Goal: Information Seeking & Learning: Learn about a topic

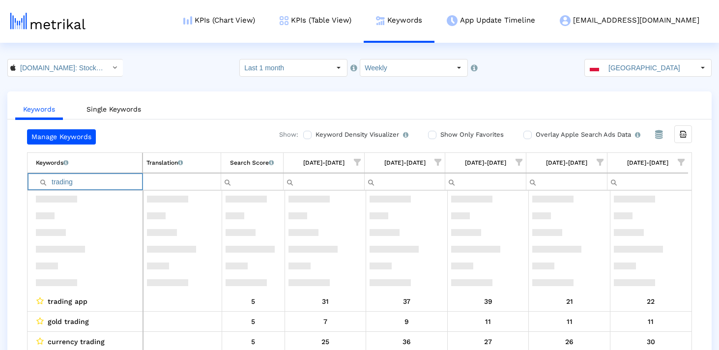
scroll to position [116, 0]
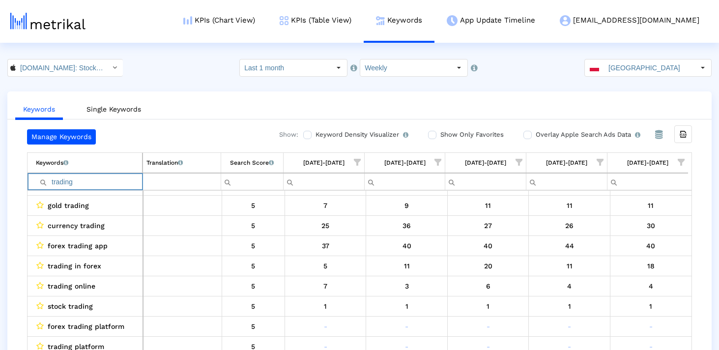
click at [634, 77] on crea-index "[DOMAIN_NAME]: Stock Market < 909998122 > Select how far back from [DATE] you w…" at bounding box center [359, 214] width 719 height 310
click at [623, 67] on input "[GEOGRAPHIC_DATA]" at bounding box center [649, 67] width 90 height 17
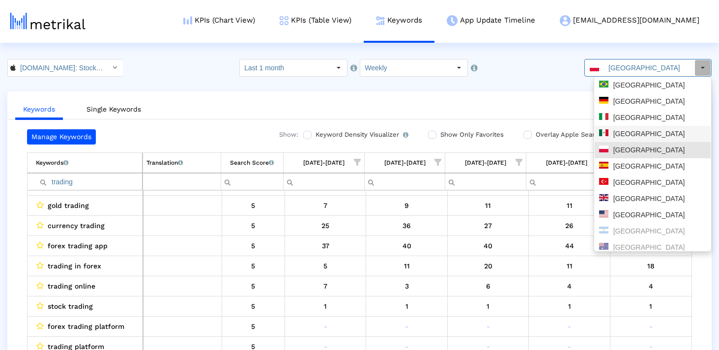
click at [625, 134] on div "[GEOGRAPHIC_DATA]" at bounding box center [652, 133] width 107 height 9
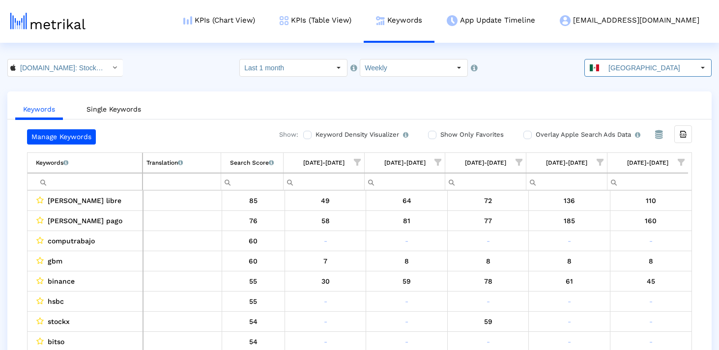
click at [680, 162] on span "Show filter options for column '09/21/25-09/27/25'" at bounding box center [680, 162] width 7 height 7
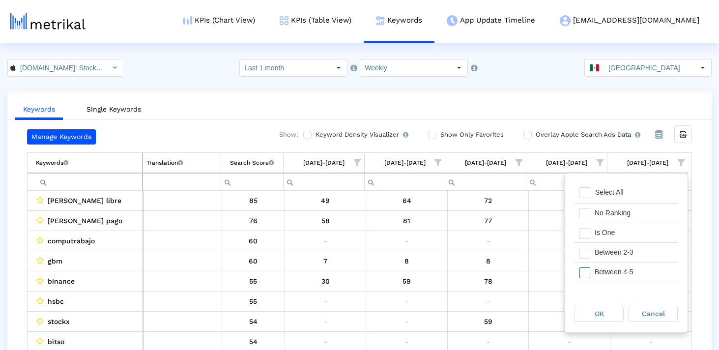
scroll to position [21, 0]
click at [586, 234] on span "Filter options" at bounding box center [584, 231] width 11 height 11
click at [586, 249] on span "Filter options" at bounding box center [584, 251] width 11 height 11
click at [610, 309] on div "OK" at bounding box center [599, 313] width 48 height 15
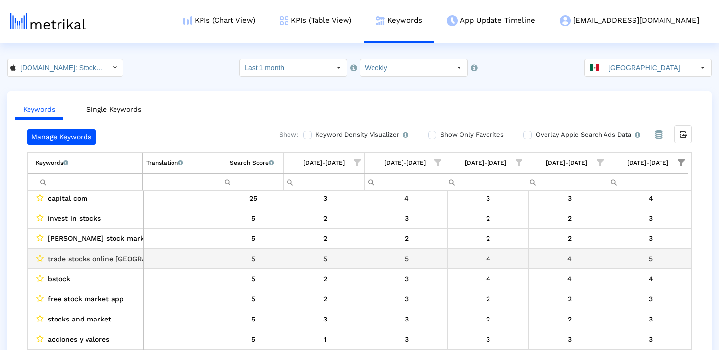
scroll to position [96, 0]
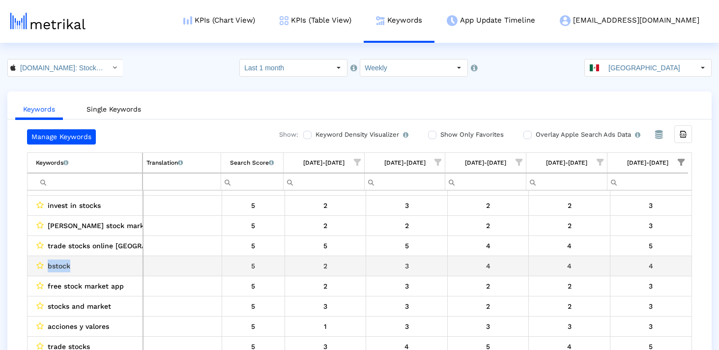
drag, startPoint x: 70, startPoint y: 265, endPoint x: 45, endPoint y: 265, distance: 24.6
click at [45, 265] on div "bstock" at bounding box center [87, 265] width 103 height 13
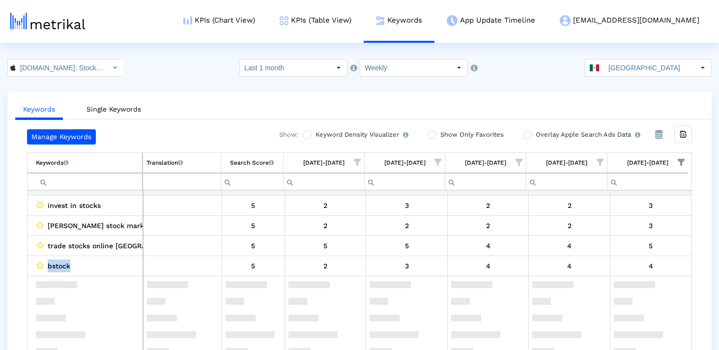
scroll to position [0, 0]
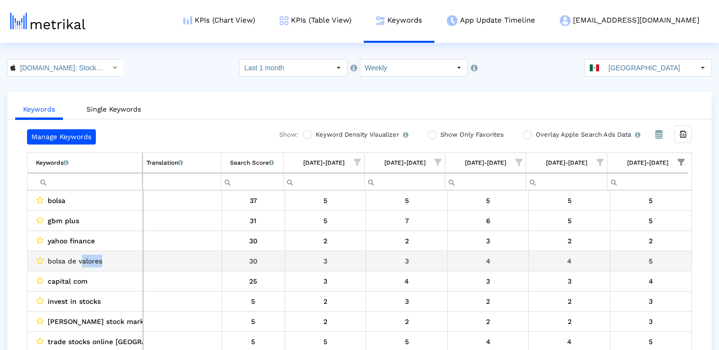
drag, startPoint x: 80, startPoint y: 261, endPoint x: 117, endPoint y: 261, distance: 37.3
click at [117, 261] on div "bolsa de valores" at bounding box center [87, 260] width 103 height 13
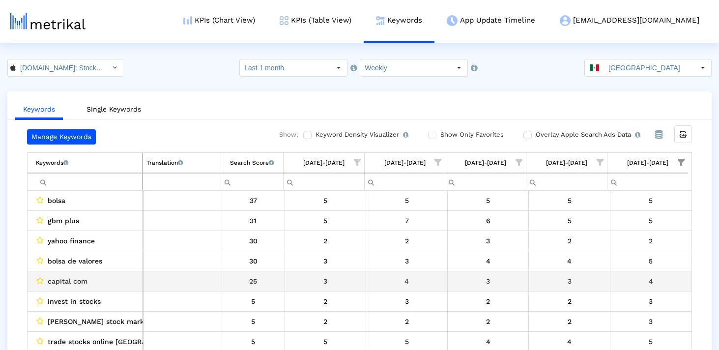
click at [66, 282] on span "capital com" at bounding box center [68, 281] width 40 height 13
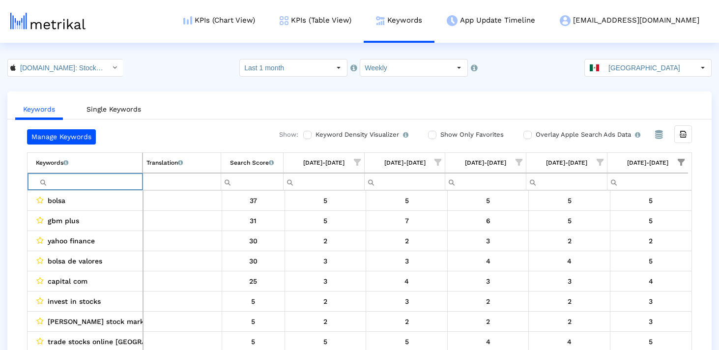
click at [84, 179] on input "Filter cell" at bounding box center [89, 181] width 106 height 16
type input "ş"
click at [680, 165] on span "Show filter options for column '09/21/25-09/27/25'" at bounding box center [680, 162] width 7 height 7
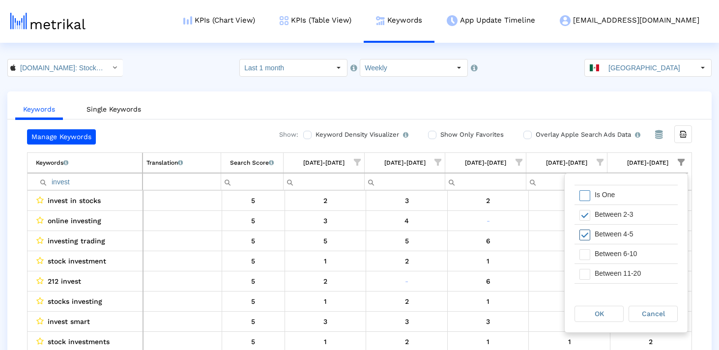
scroll to position [38, 0]
click at [587, 257] on span "Filter options" at bounding box center [584, 254] width 11 height 11
click at [587, 311] on div "OK" at bounding box center [599, 313] width 48 height 15
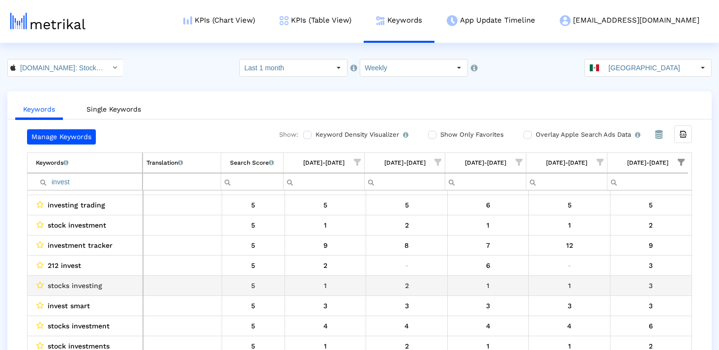
scroll to position [117, 0]
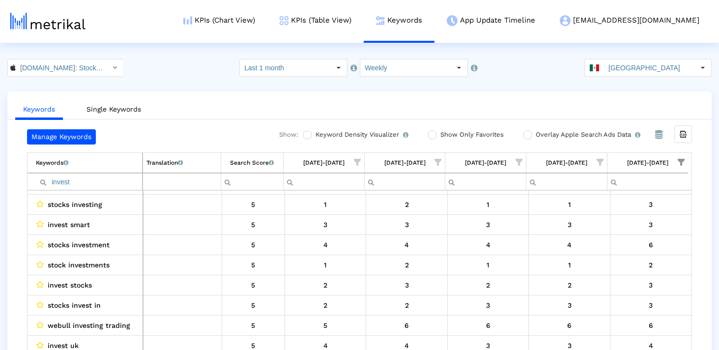
click at [104, 175] on input "invest" at bounding box center [89, 181] width 106 height 16
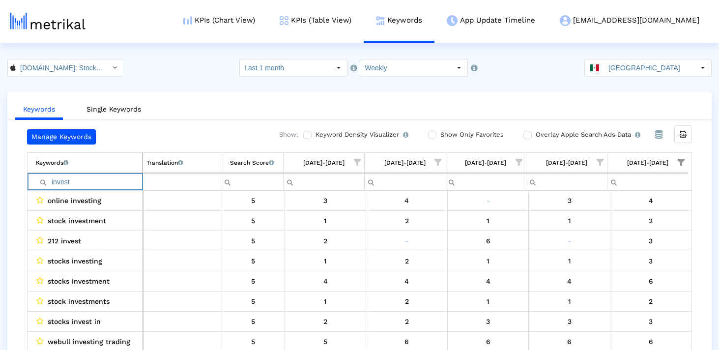
click at [98, 179] on input "invest" at bounding box center [89, 181] width 106 height 16
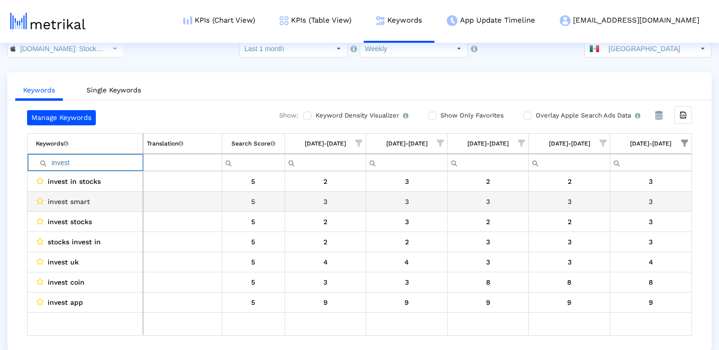
scroll to position [20, 0]
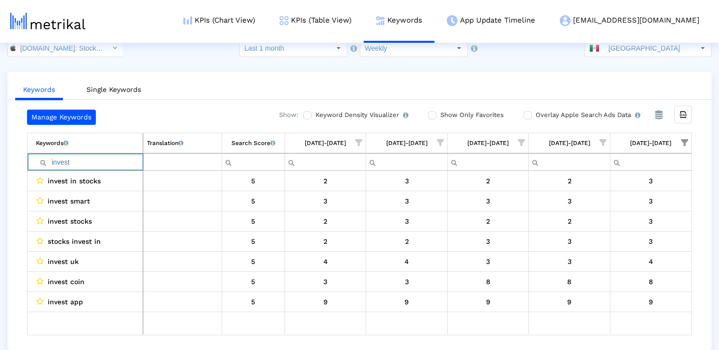
click at [132, 163] on input "invest" at bounding box center [89, 162] width 107 height 16
click at [131, 163] on input "invest" at bounding box center [89, 162] width 107 height 16
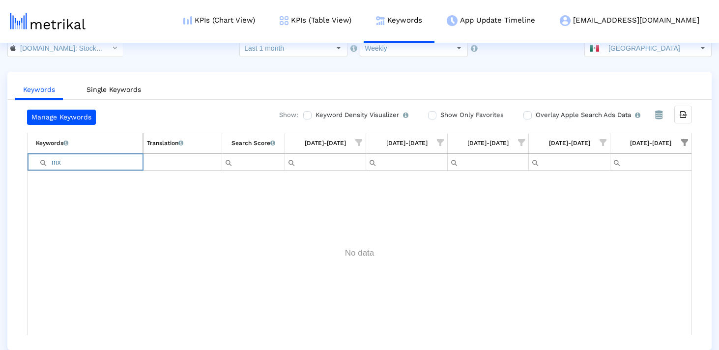
type input "m"
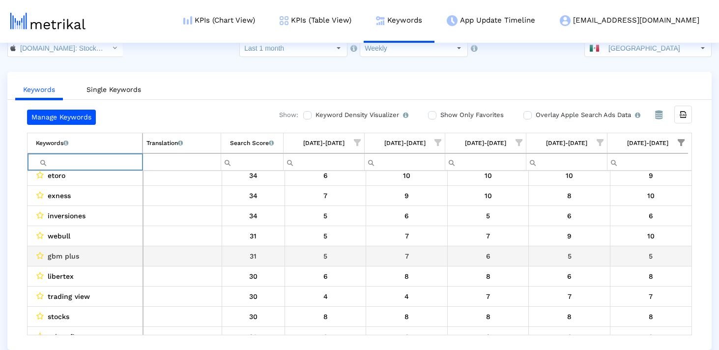
scroll to position [147, 0]
click at [75, 255] on span "gbm plus" at bounding box center [63, 255] width 31 height 13
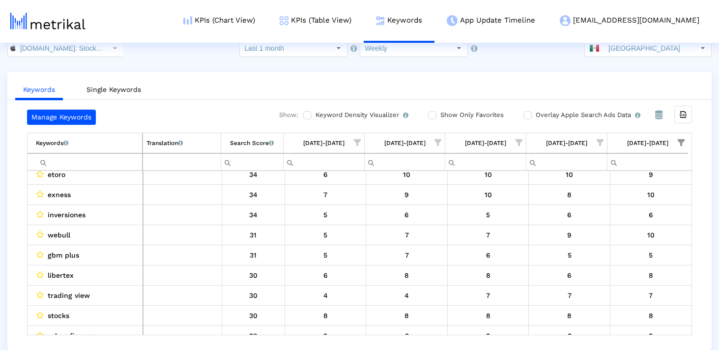
click at [67, 166] on input "Filter cell" at bounding box center [89, 162] width 106 height 16
type input "plus"
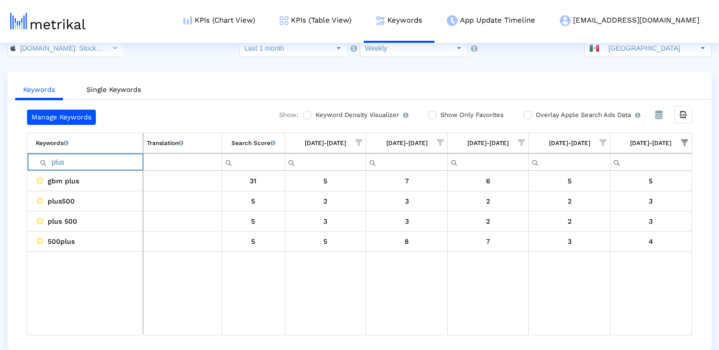
click at [65, 165] on input "plus" at bounding box center [89, 162] width 107 height 16
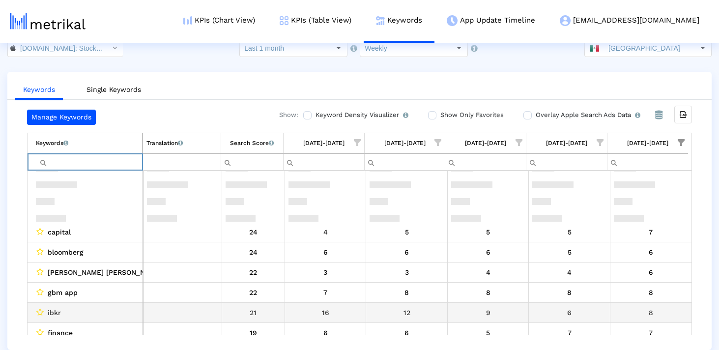
scroll to position [510, 0]
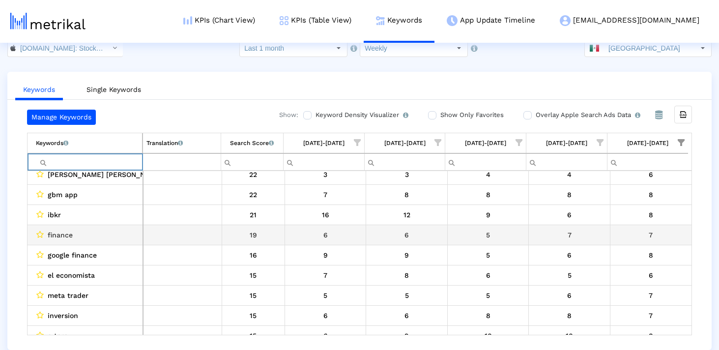
click at [60, 234] on span "finance" at bounding box center [60, 234] width 25 height 13
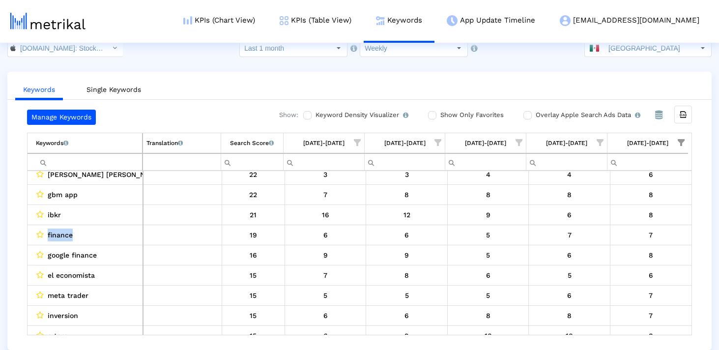
copy span "finance"
click at [87, 160] on input "Filter cell" at bounding box center [89, 162] width 106 height 16
paste input "finance"
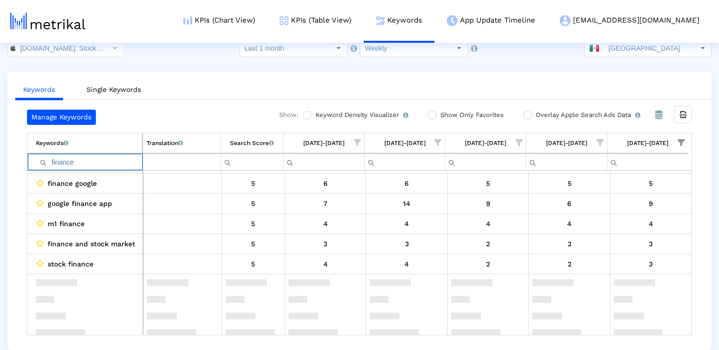
scroll to position [0, 0]
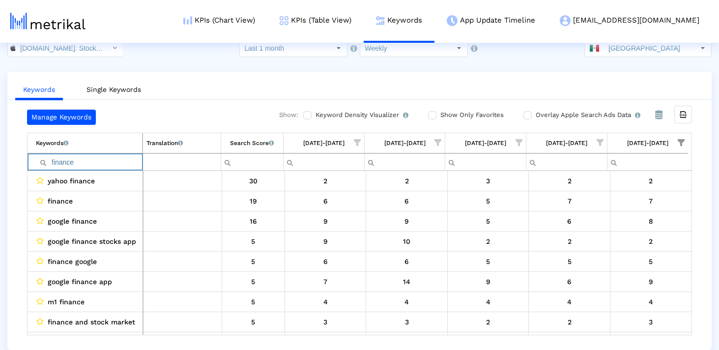
type input "finance"
click at [63, 168] on input "finance" at bounding box center [89, 162] width 106 height 16
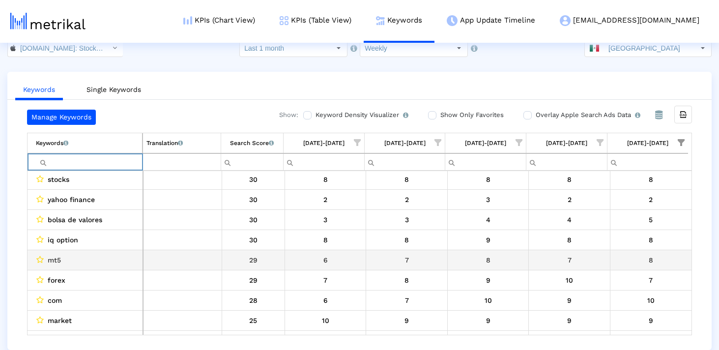
scroll to position [284, 0]
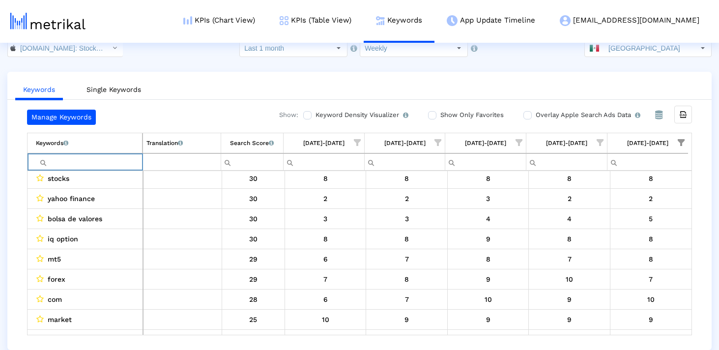
click at [682, 141] on span "Show filter options for column '09/21/25-09/27/25'" at bounding box center [680, 142] width 7 height 7
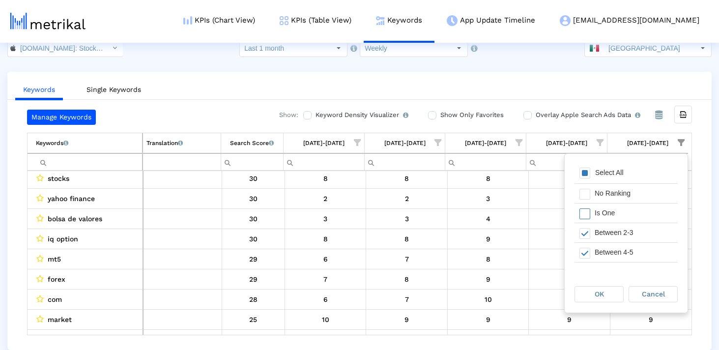
click at [591, 214] on div "Is One" at bounding box center [634, 212] width 88 height 19
click at [591, 289] on div "OK" at bounding box center [599, 293] width 48 height 15
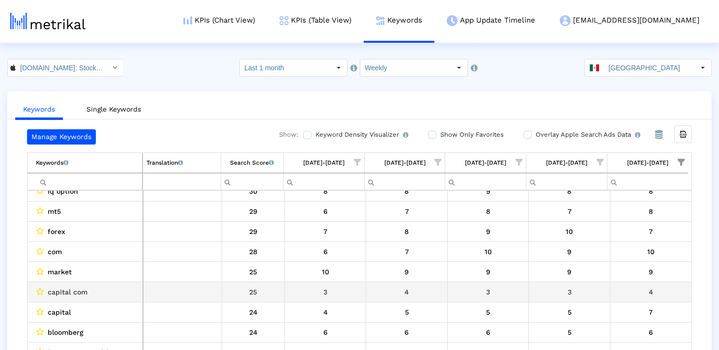
scroll to position [395, 0]
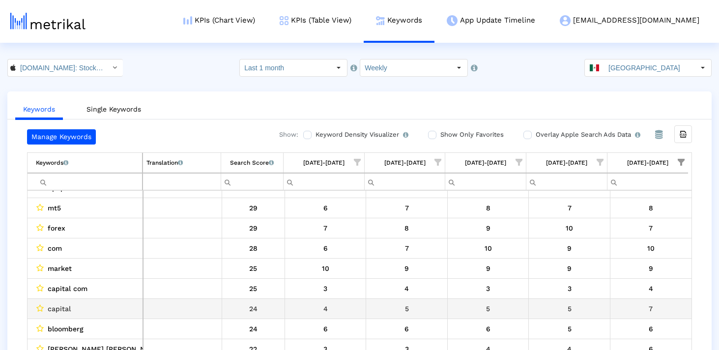
click at [62, 310] on span "capital" at bounding box center [59, 308] width 23 height 13
copy span "capital"
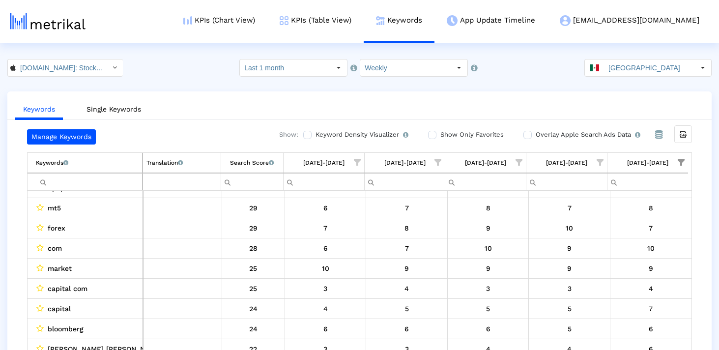
click at [85, 174] on input "Filter cell" at bounding box center [89, 181] width 106 height 16
paste input "capital"
type input "capital"
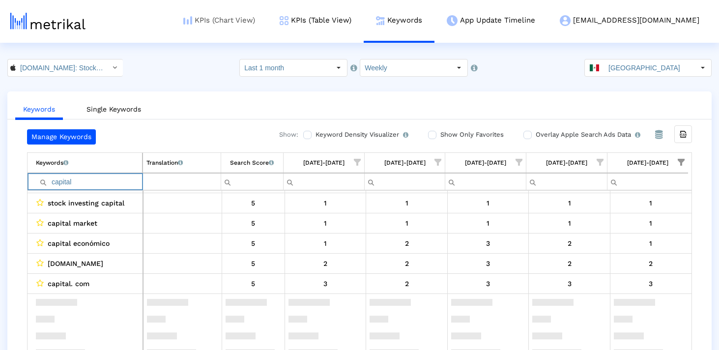
scroll to position [0, 0]
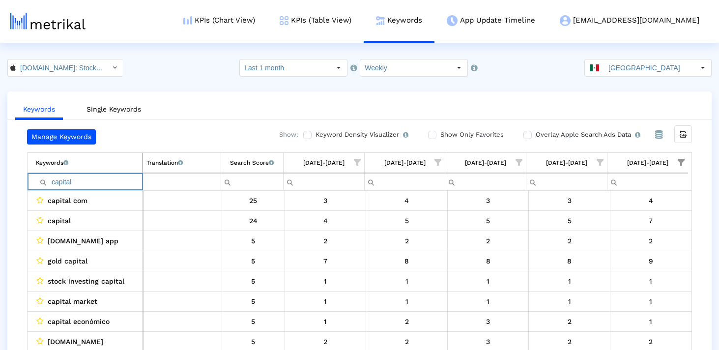
click at [79, 185] on input "capital" at bounding box center [89, 181] width 106 height 16
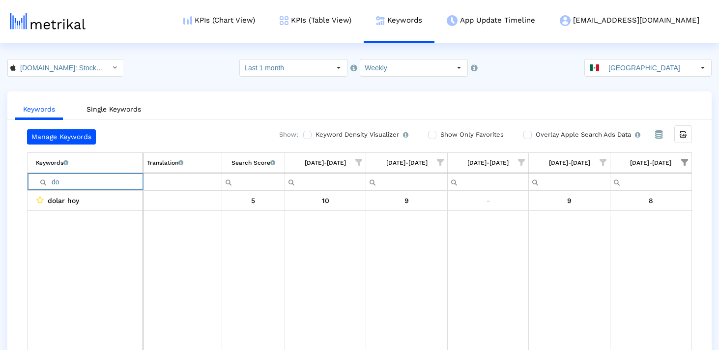
type input "d"
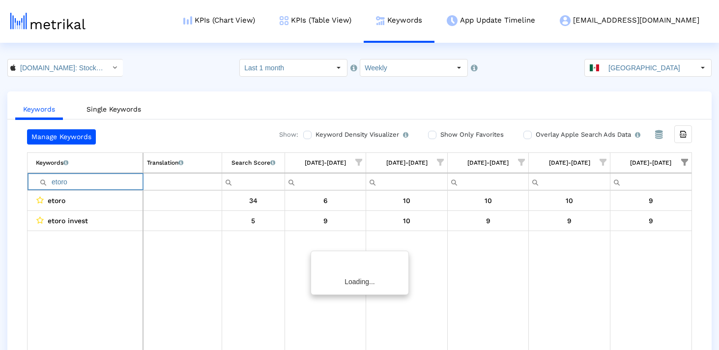
click at [70, 185] on input "etoro" at bounding box center [89, 181] width 107 height 16
type input "etoro"
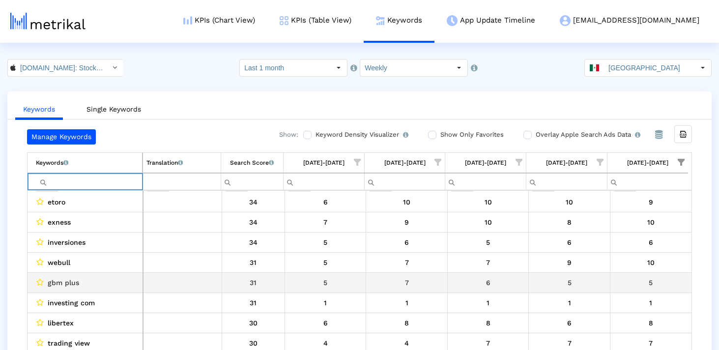
scroll to position [162, 0]
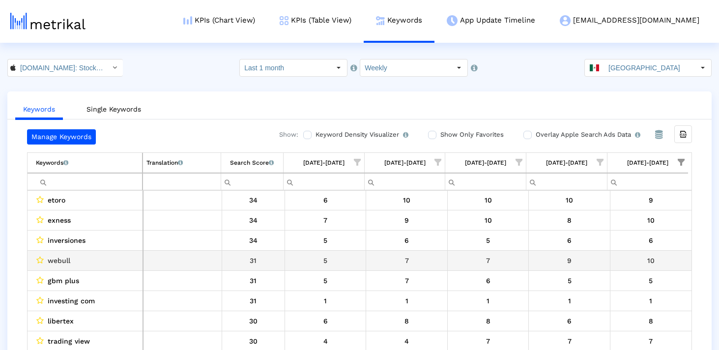
click at [63, 262] on span "webull" at bounding box center [59, 260] width 23 height 13
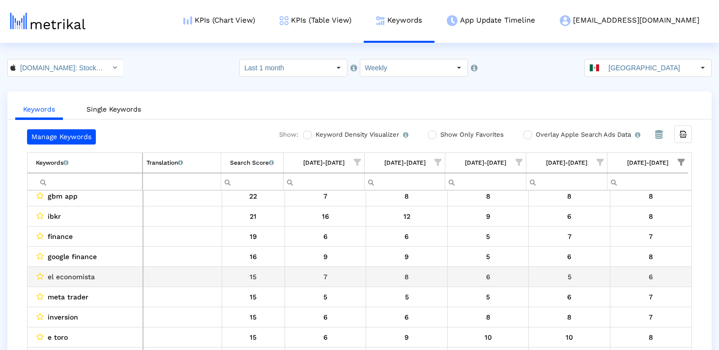
scroll to position [571, 0]
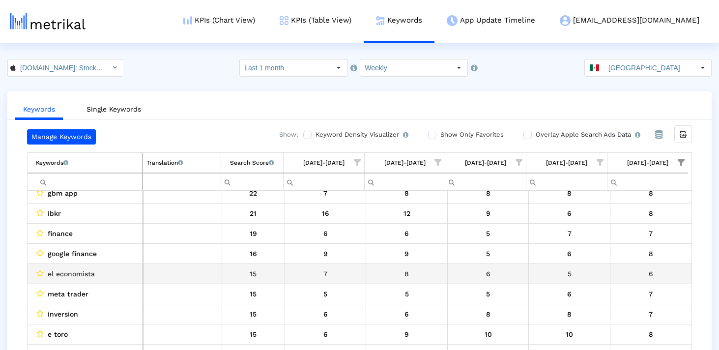
click at [69, 271] on span "el economista" at bounding box center [71, 273] width 47 height 13
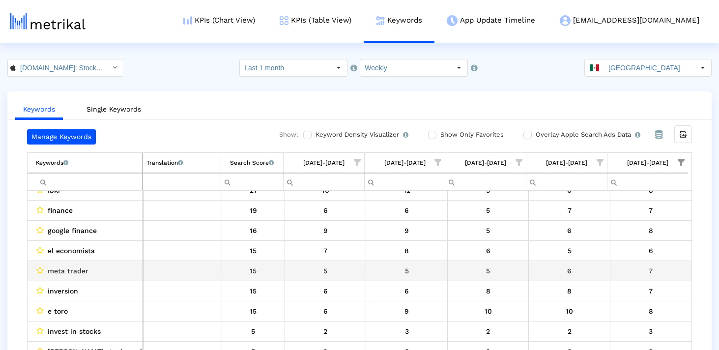
click at [70, 272] on span "meta trader" at bounding box center [68, 270] width 41 height 13
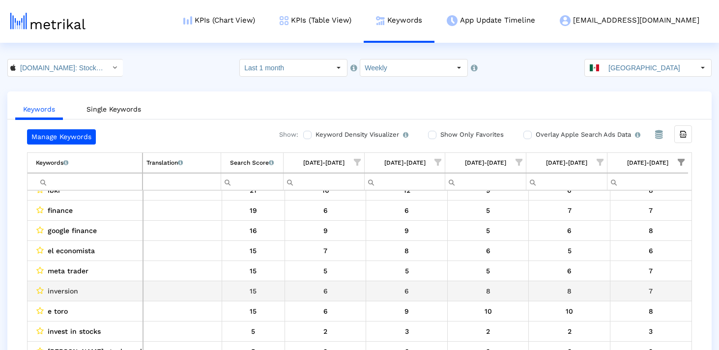
click at [67, 287] on span "inversion" at bounding box center [63, 290] width 30 height 13
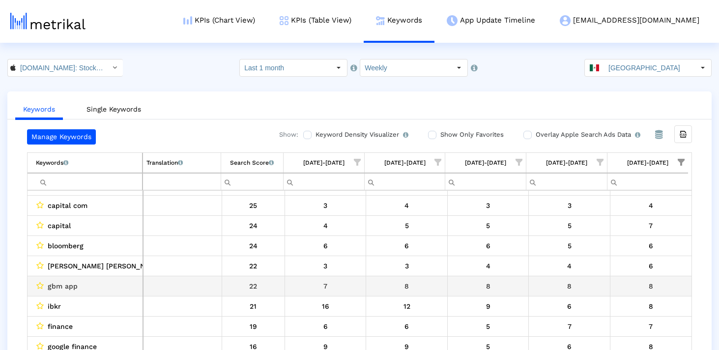
scroll to position [478, 0]
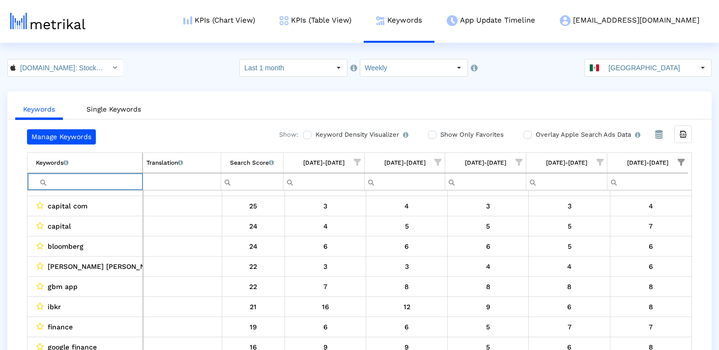
click at [91, 183] on input "Filter cell" at bounding box center [89, 181] width 106 height 16
type input "ibkr"
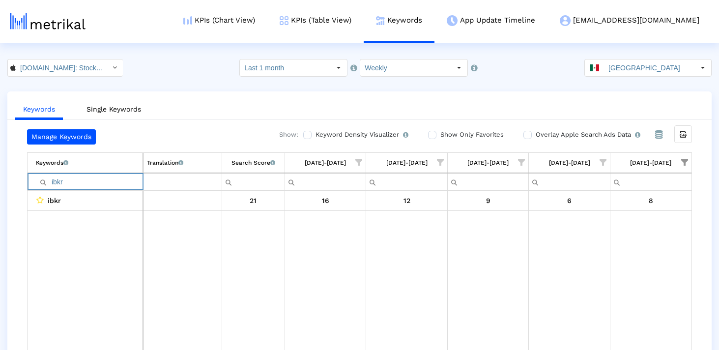
click at [86, 184] on input "ibkr" at bounding box center [89, 181] width 107 height 16
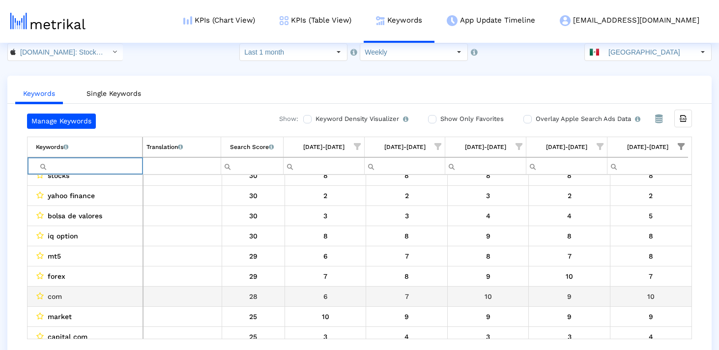
scroll to position [332, 0]
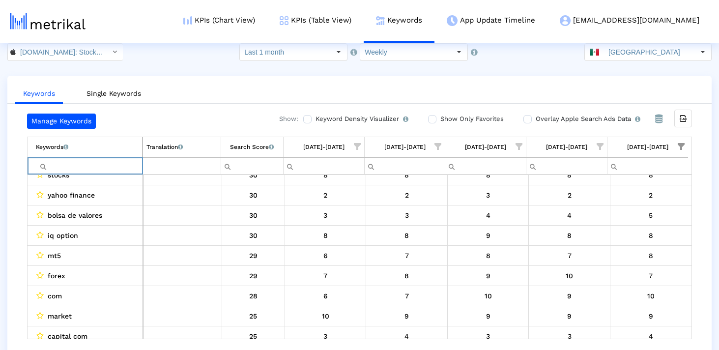
click at [678, 145] on span "Show filter options for column '09/21/25-09/27/25'" at bounding box center [680, 146] width 7 height 7
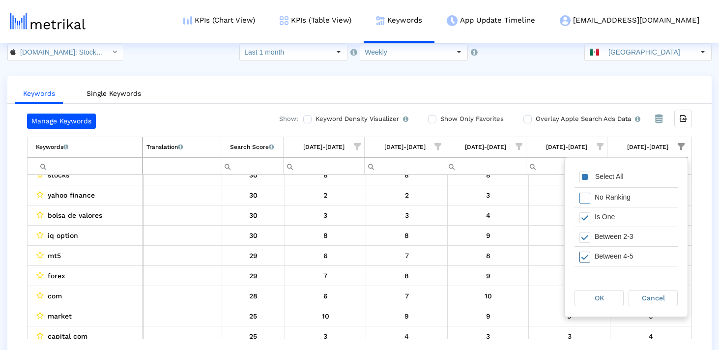
scroll to position [31, 0]
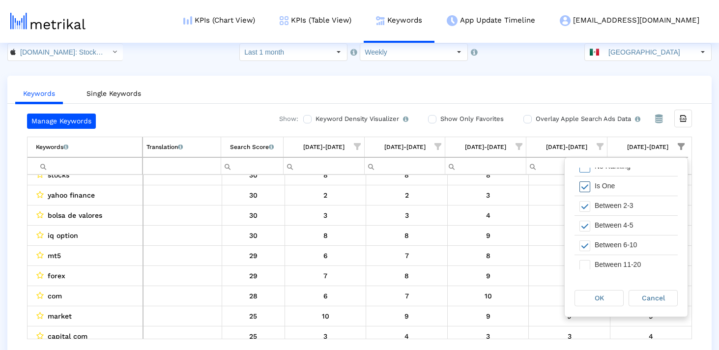
click at [583, 184] on span "Filter options" at bounding box center [584, 186] width 11 height 11
click at [583, 249] on span "Filter options" at bounding box center [584, 245] width 11 height 11
click at [644, 294] on span "Cancel" at bounding box center [653, 298] width 23 height 8
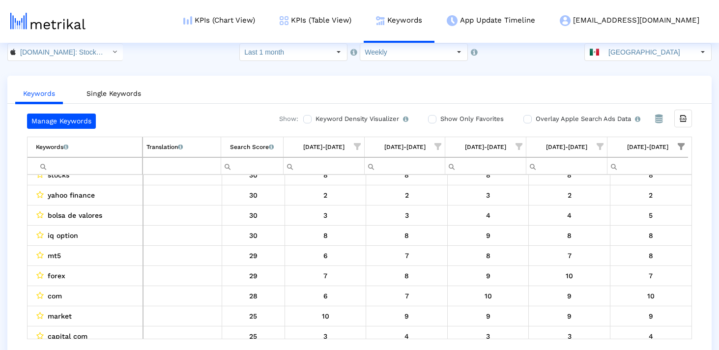
click at [684, 145] on span "Show filter options for column '09/21/25-09/27/25'" at bounding box center [680, 146] width 7 height 7
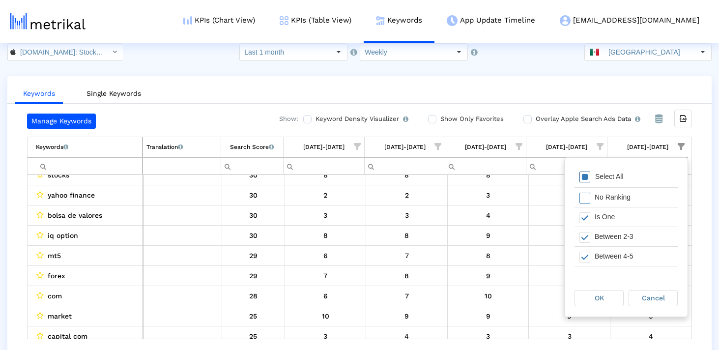
click at [587, 183] on div "Select All" at bounding box center [625, 178] width 103 height 20
click at [597, 286] on div "OK Cancel" at bounding box center [625, 297] width 123 height 37
click at [597, 294] on span "OK" at bounding box center [598, 298] width 9 height 8
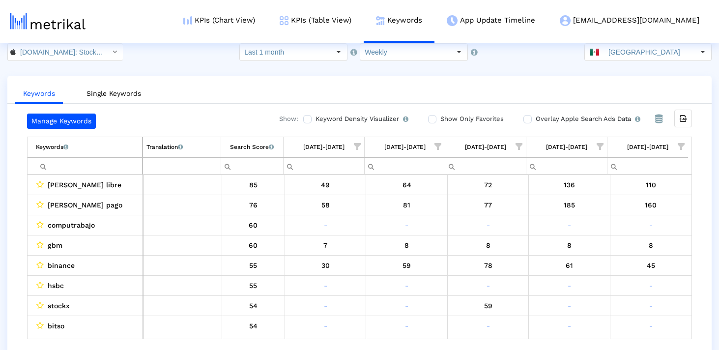
click at [603, 145] on span "Show filter options for column '09/14/25-09/20/25'" at bounding box center [599, 146] width 7 height 7
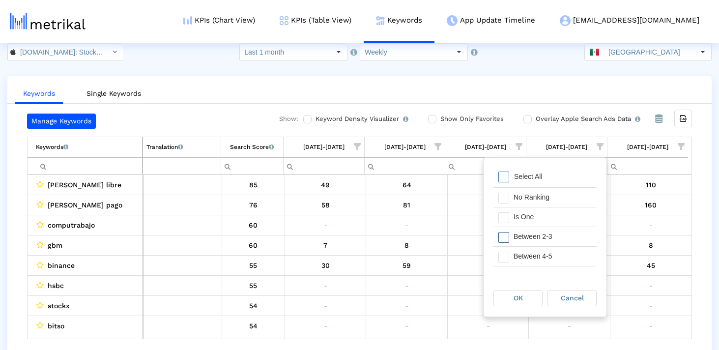
click at [499, 232] on span "Filter options" at bounding box center [503, 237] width 11 height 11
click at [499, 248] on div "Filter options" at bounding box center [500, 256] width 15 height 19
click at [509, 294] on div "OK" at bounding box center [518, 297] width 48 height 15
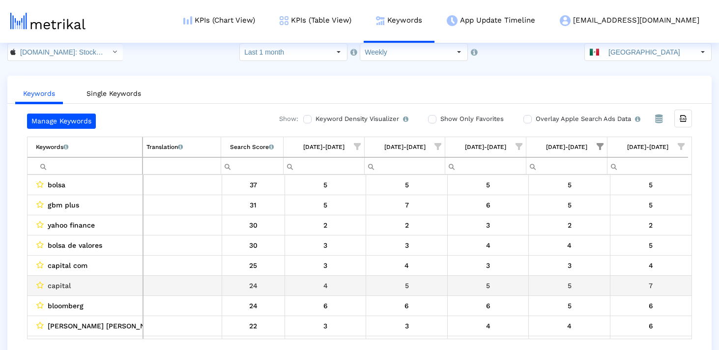
click at [62, 287] on span "capital" at bounding box center [59, 285] width 23 height 13
copy span "capital"
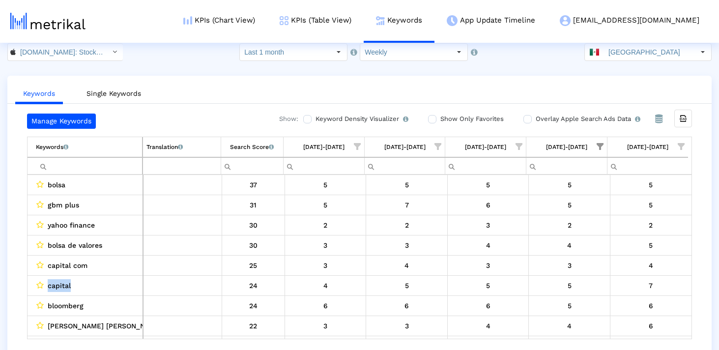
click at [80, 160] on input "Filter cell" at bounding box center [89, 166] width 106 height 16
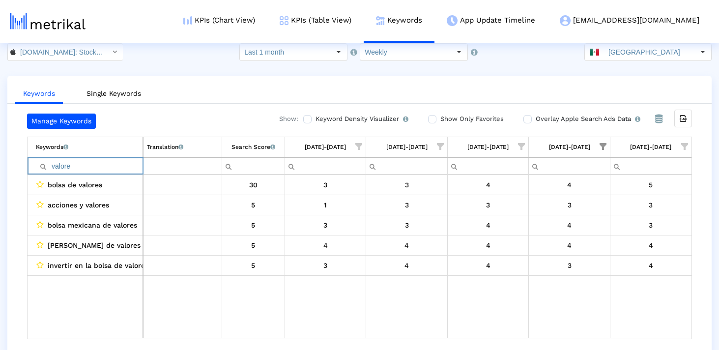
click at [81, 166] on input "valore" at bounding box center [89, 166] width 107 height 16
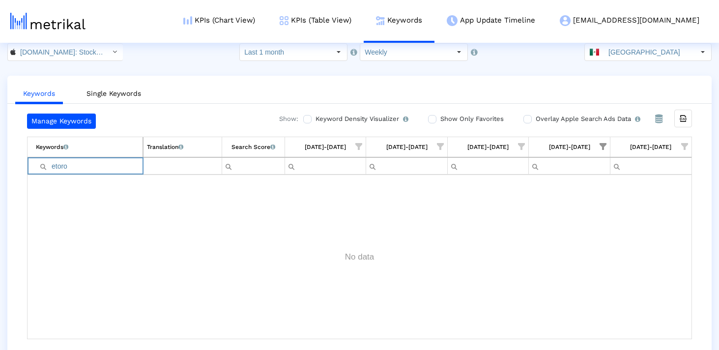
type input "etoro"
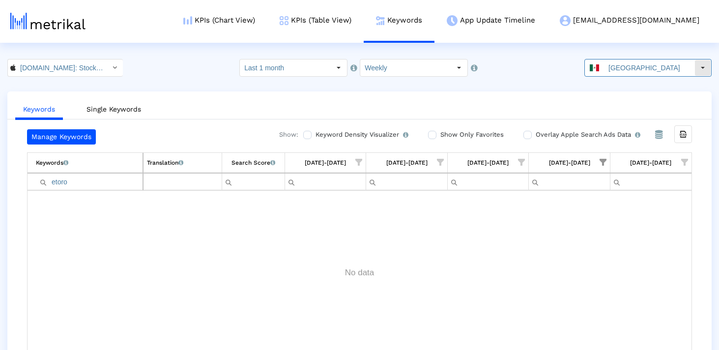
click at [629, 70] on input "[GEOGRAPHIC_DATA]" at bounding box center [649, 67] width 90 height 17
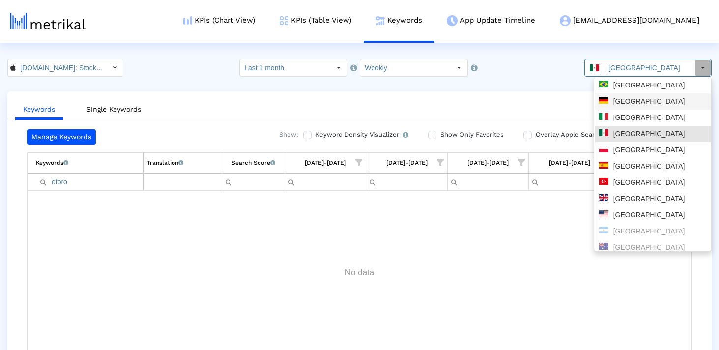
click at [633, 98] on div "[GEOGRAPHIC_DATA]" at bounding box center [652, 101] width 107 height 9
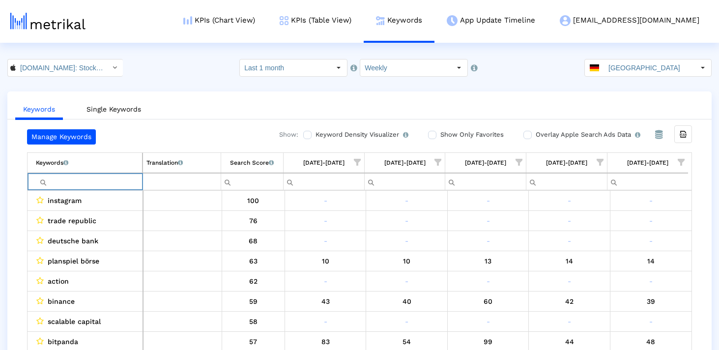
click at [109, 185] on input "Filter cell" at bounding box center [89, 181] width 106 height 16
paste input "etf"
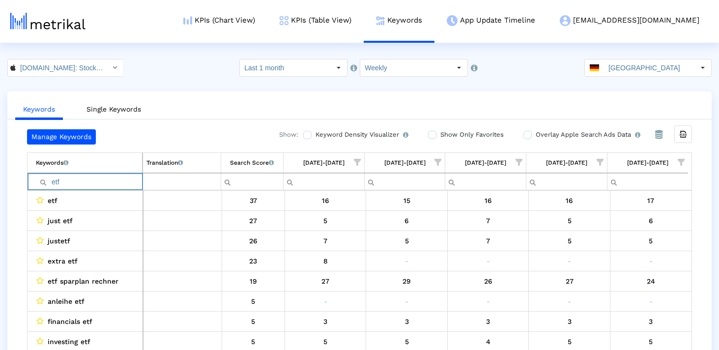
click at [72, 180] on input "etf" at bounding box center [89, 181] width 106 height 16
paste input "invest"
click at [104, 181] on input "invest" at bounding box center [89, 181] width 106 height 16
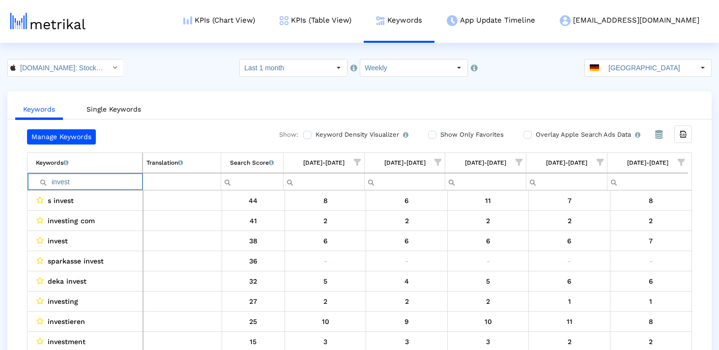
click at [104, 181] on input "invest" at bounding box center [89, 181] width 106 height 16
paste input "etoro"
click at [97, 180] on input "etoro" at bounding box center [89, 181] width 106 height 16
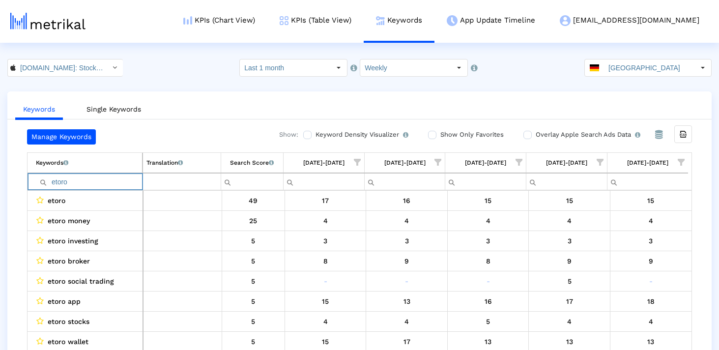
click at [97, 180] on input "etoro" at bounding box center [89, 181] width 106 height 16
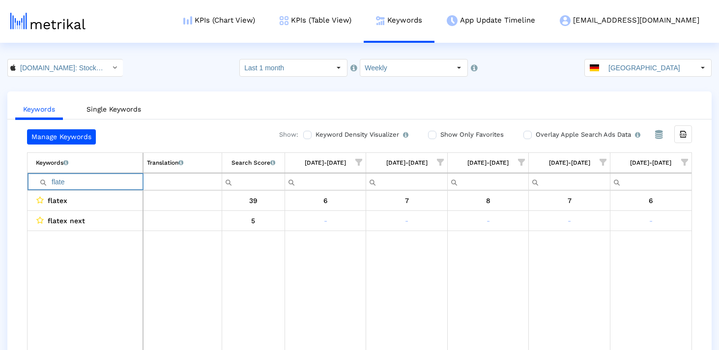
click at [98, 180] on input "flate" at bounding box center [89, 181] width 107 height 16
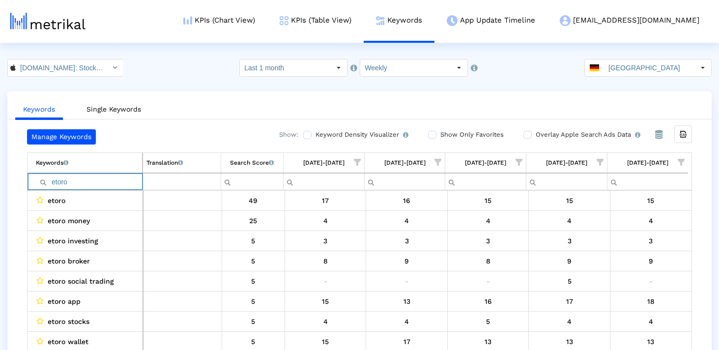
type input "etoro"
click at [678, 162] on span "Show filter options for column '09/21/25-09/27/25'" at bounding box center [680, 162] width 7 height 7
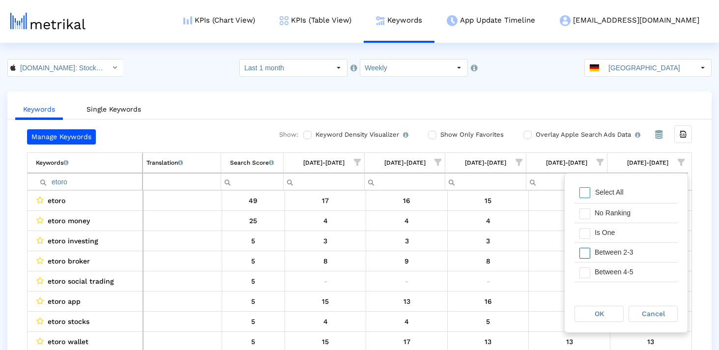
click at [586, 251] on span "Filter options" at bounding box center [584, 253] width 11 height 11
click at [586, 271] on span "Filter options" at bounding box center [584, 272] width 11 height 11
click at [598, 309] on span "OK" at bounding box center [598, 313] width 9 height 8
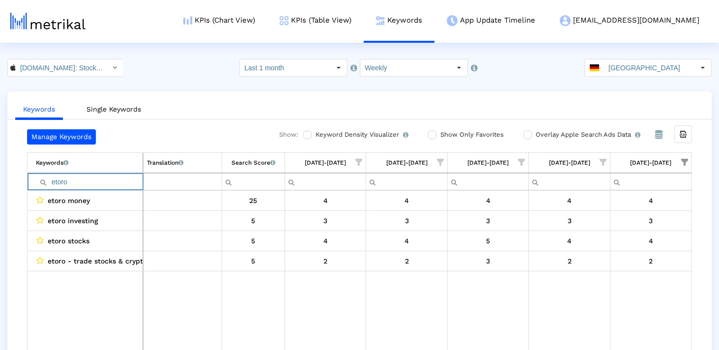
click at [54, 184] on input "etoro" at bounding box center [89, 181] width 107 height 16
click at [11, 244] on div "Manage Keywords Show: Keyword Density Visualizer Turn this on to view where and…" at bounding box center [359, 241] width 704 height 225
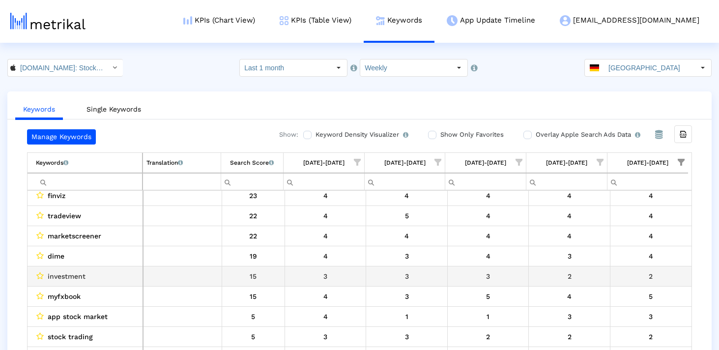
scroll to position [0, 0]
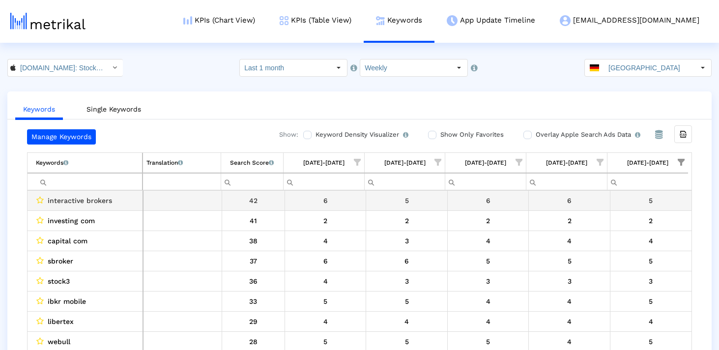
click at [66, 201] on span "interactive brokers" at bounding box center [80, 200] width 64 height 13
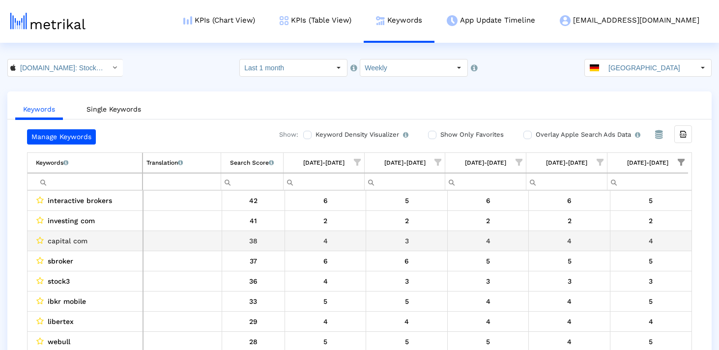
click at [61, 241] on span "capital com" at bounding box center [68, 240] width 40 height 13
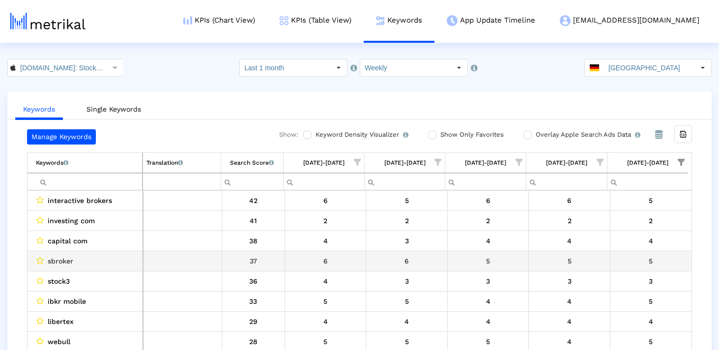
click at [61, 257] on span "sbroker" at bounding box center [61, 260] width 26 height 13
copy span "sbroker"
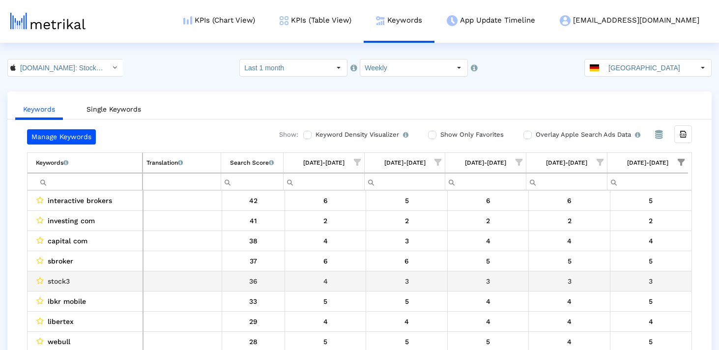
click at [60, 281] on span "stock3" at bounding box center [59, 281] width 22 height 13
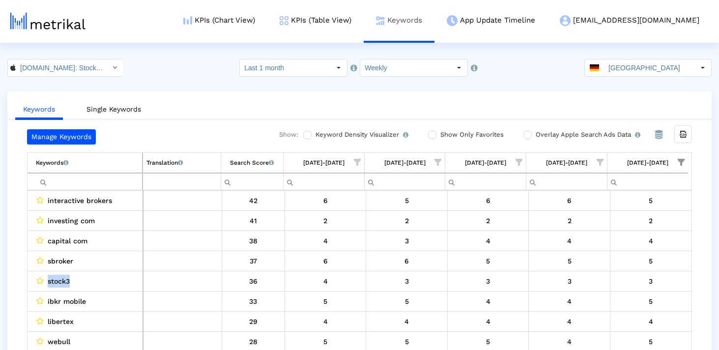
copy span "stock3"
